Goal: Check status: Check status

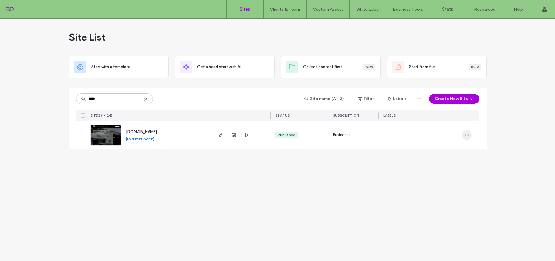
type input "****"
click at [467, 135] on icon "button" at bounding box center [466, 135] width 5 height 5
click at [435, 208] on span "Site Dashboard" at bounding box center [442, 209] width 29 height 6
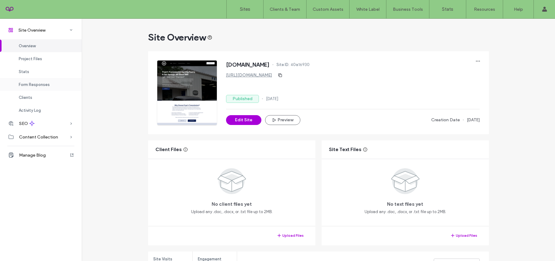
click at [42, 88] on div "Form Responses" at bounding box center [41, 84] width 82 height 13
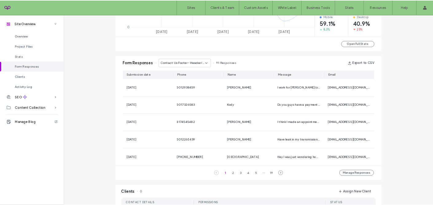
scroll to position [394, 0]
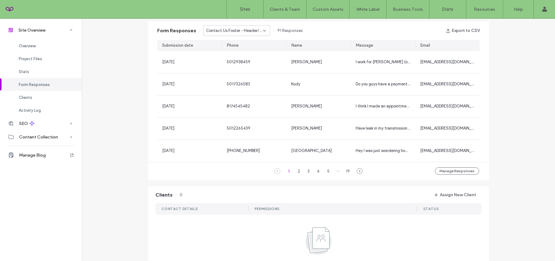
click at [243, 32] on span "Contact Us Footer - Header/Footer" at bounding box center [234, 31] width 57 height 6
click at [236, 54] on span "Contact Us - Contact us page" at bounding box center [231, 52] width 56 height 6
click at [241, 28] on span "Contact Us - Contact us page" at bounding box center [234, 31] width 56 height 6
click at [240, 41] on span "Contact Us Footer - Header/Footer" at bounding box center [232, 41] width 59 height 6
